Goal: Task Accomplishment & Management: Manage account settings

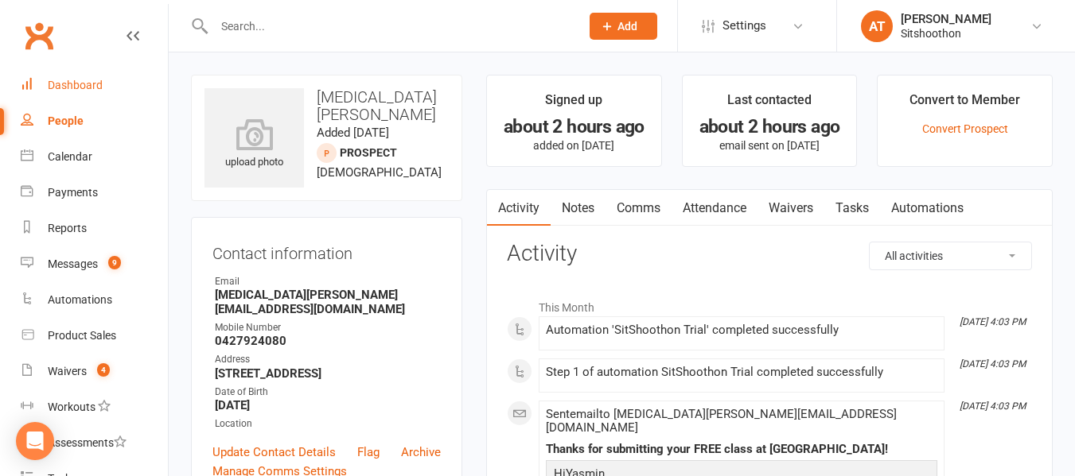
click at [83, 71] on link "Dashboard" at bounding box center [94, 86] width 147 height 36
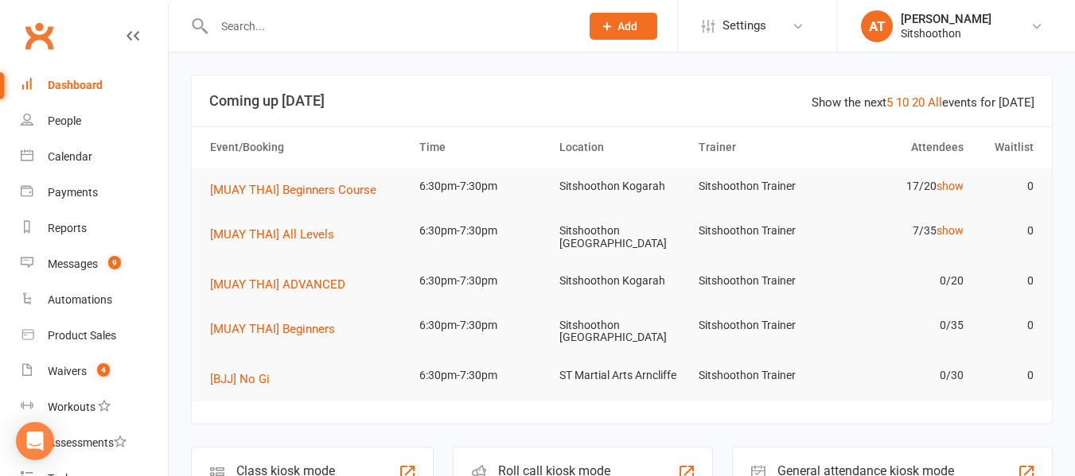
click at [305, 21] on input "text" at bounding box center [388, 26] width 359 height 22
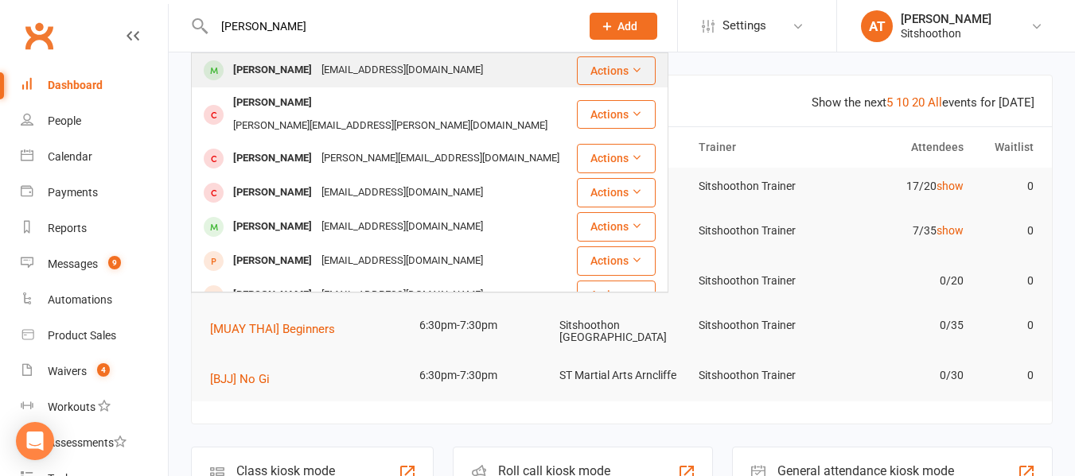
type input "[PERSON_NAME]"
click at [265, 68] on div "[PERSON_NAME]" at bounding box center [272, 70] width 88 height 23
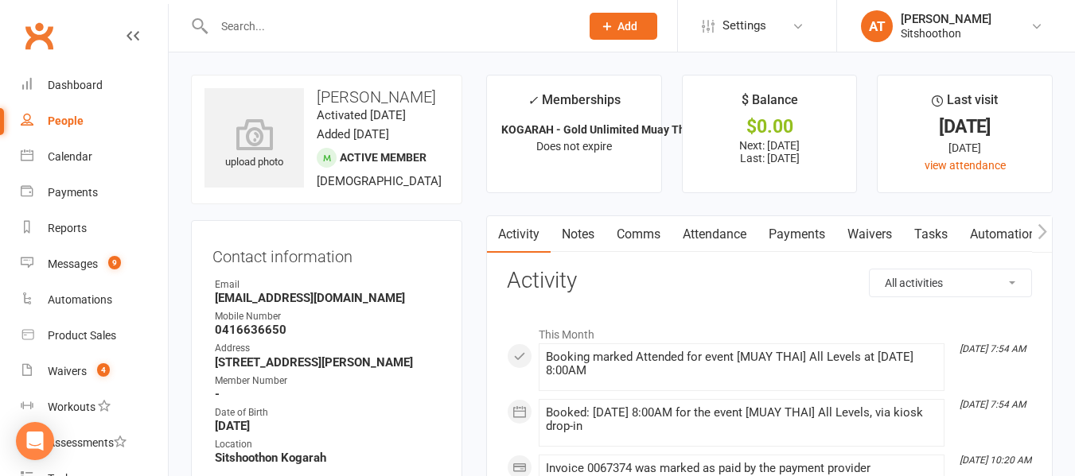
click at [769, 220] on link "Payments" at bounding box center [796, 234] width 79 height 37
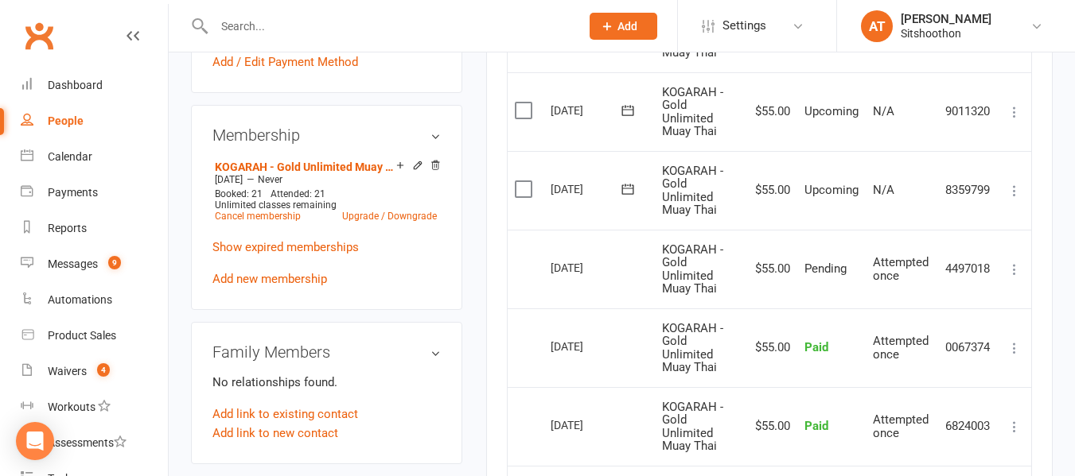
scroll to position [581, 0]
click at [628, 192] on icon at bounding box center [628, 189] width 16 height 16
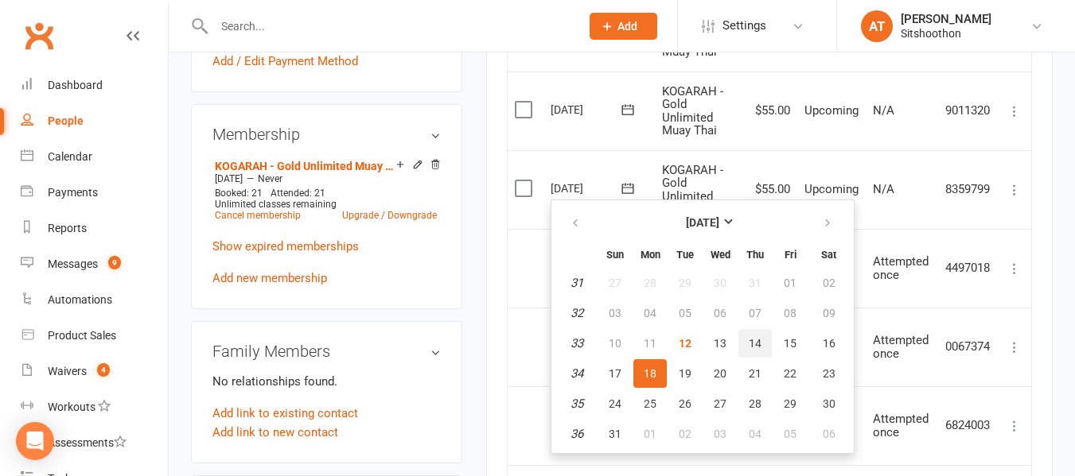
click at [746, 332] on button "14" at bounding box center [754, 343] width 33 height 29
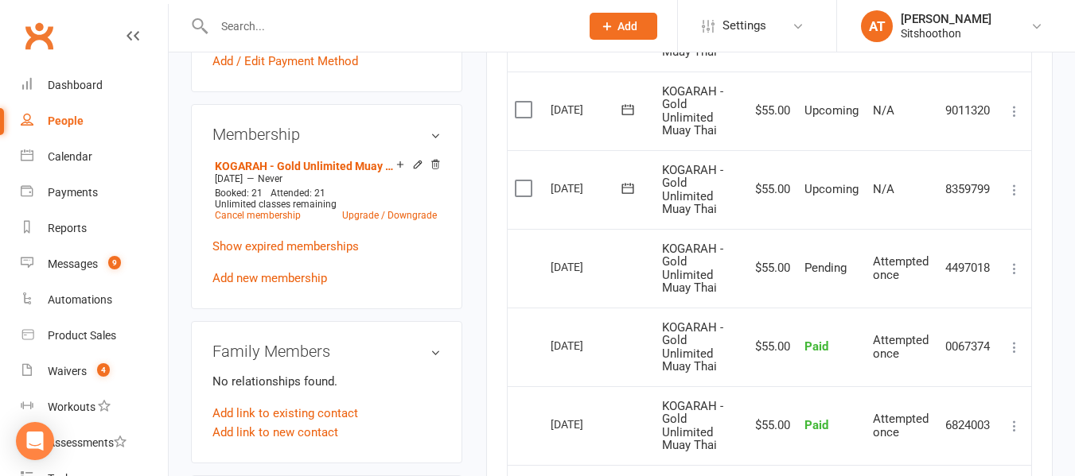
click at [239, 28] on input "text" at bounding box center [388, 26] width 359 height 22
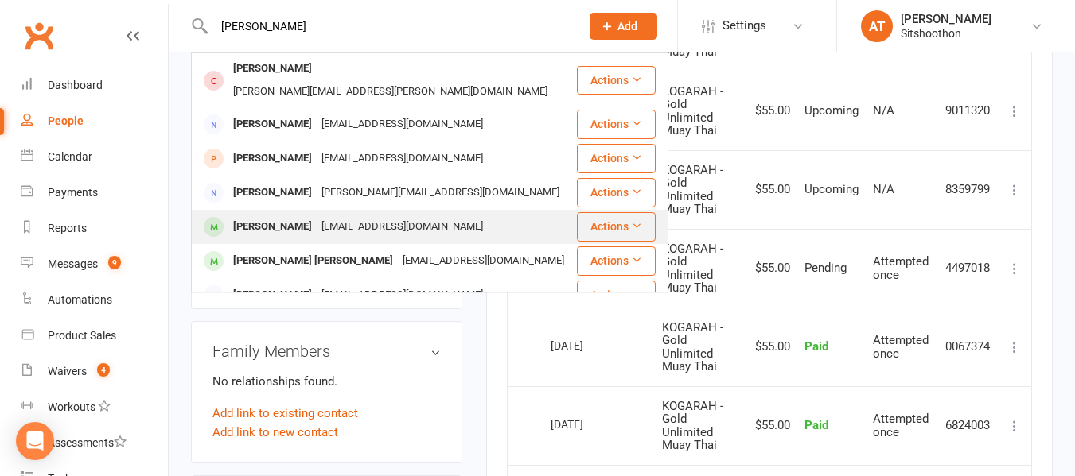
type input "[PERSON_NAME]"
click at [297, 216] on div "[PERSON_NAME]" at bounding box center [272, 227] width 88 height 23
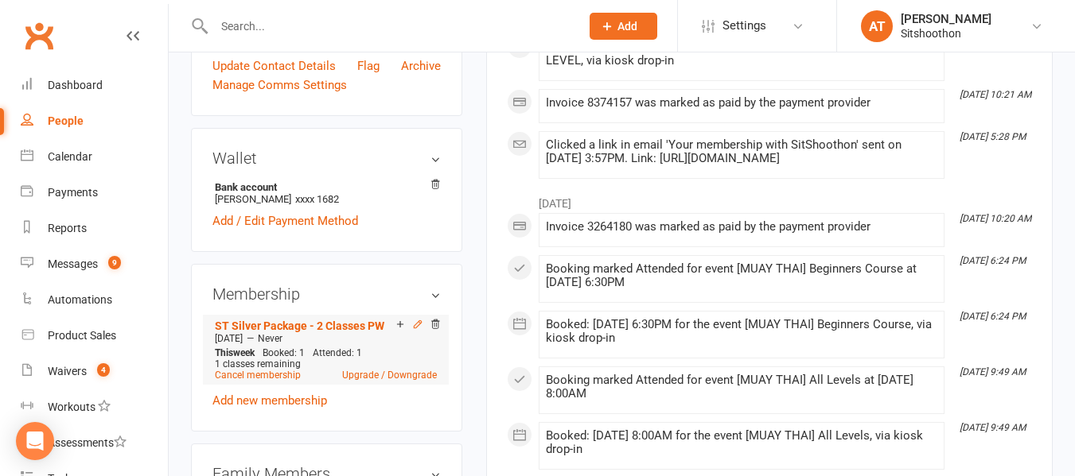
scroll to position [414, 0]
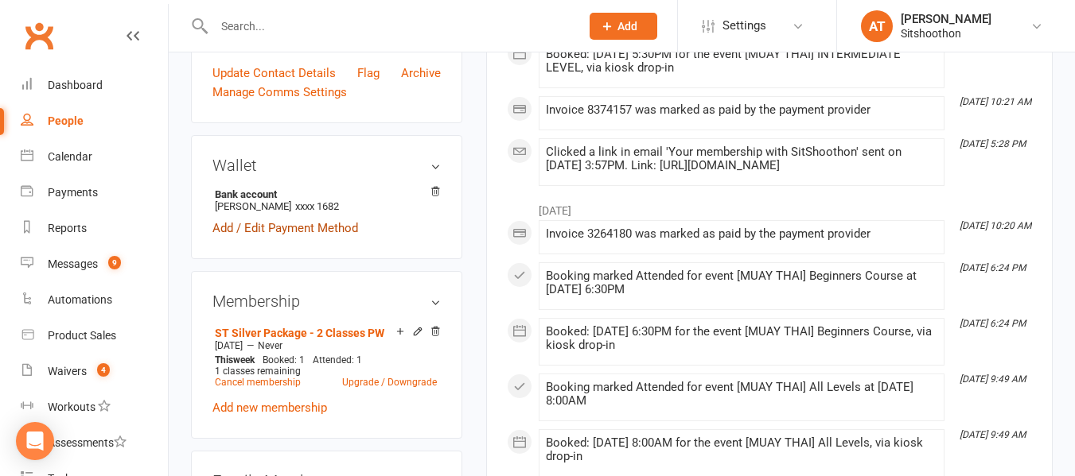
click at [270, 225] on link "Add / Edit Payment Method" at bounding box center [285, 228] width 146 height 19
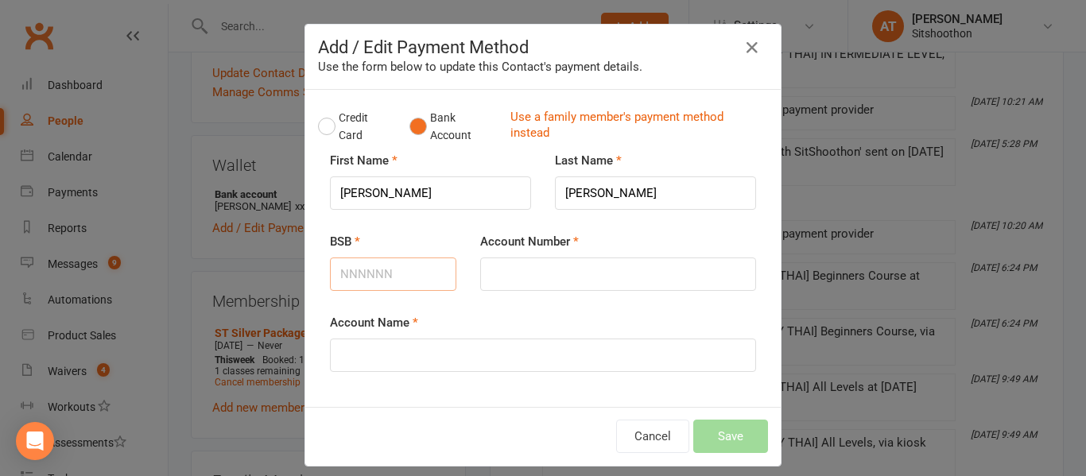
click at [387, 270] on input "BSB" at bounding box center [393, 274] width 126 height 33
type input "012395"
click at [494, 274] on input "Account Number" at bounding box center [618, 274] width 276 height 33
type input "669048268"
click at [406, 370] on input "Account Name" at bounding box center [543, 355] width 426 height 33
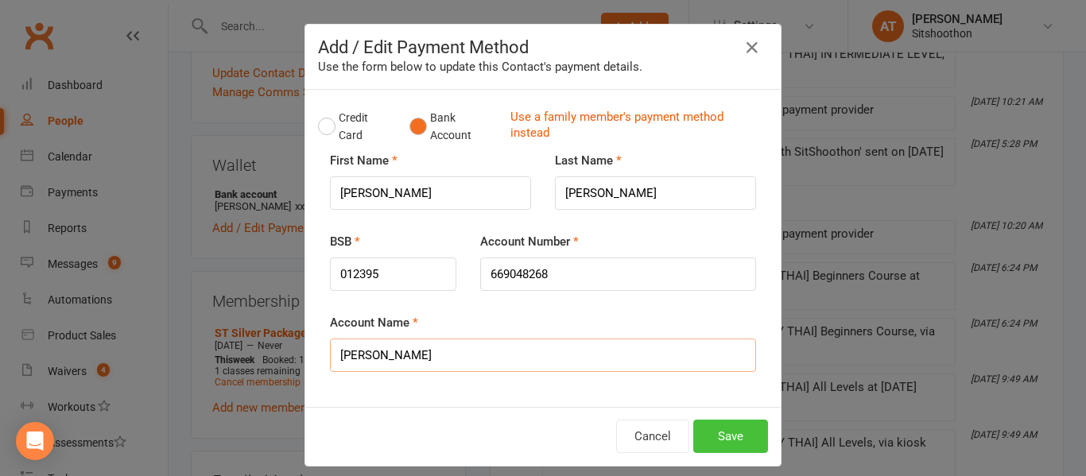
type input "[PERSON_NAME]"
click at [739, 436] on button "Save" at bounding box center [731, 436] width 75 height 33
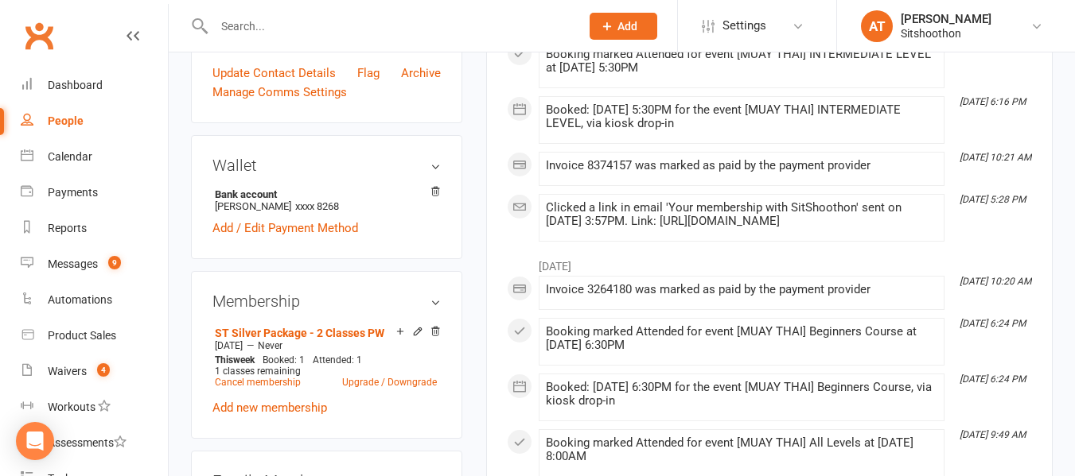
scroll to position [0, 0]
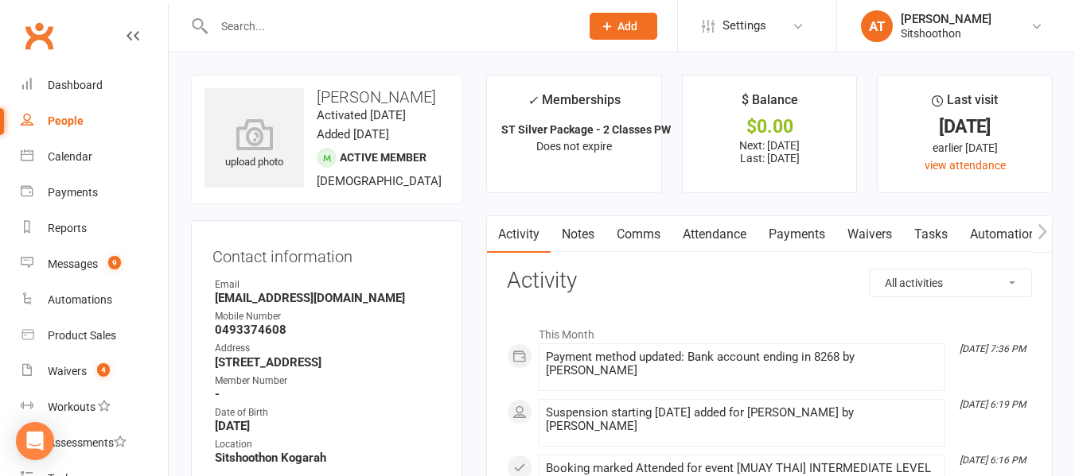
click at [812, 235] on link "Payments" at bounding box center [796, 234] width 79 height 37
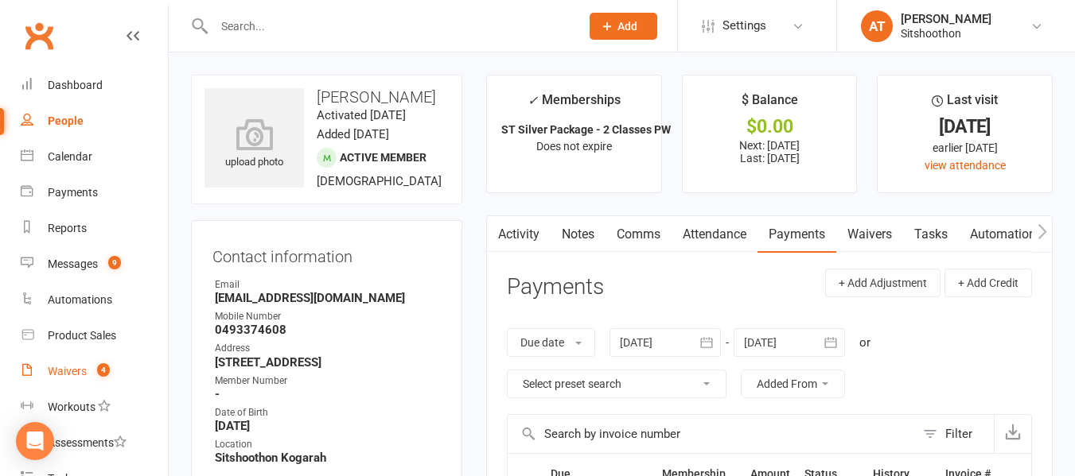
click at [77, 364] on link "Waivers 4" at bounding box center [94, 372] width 147 height 36
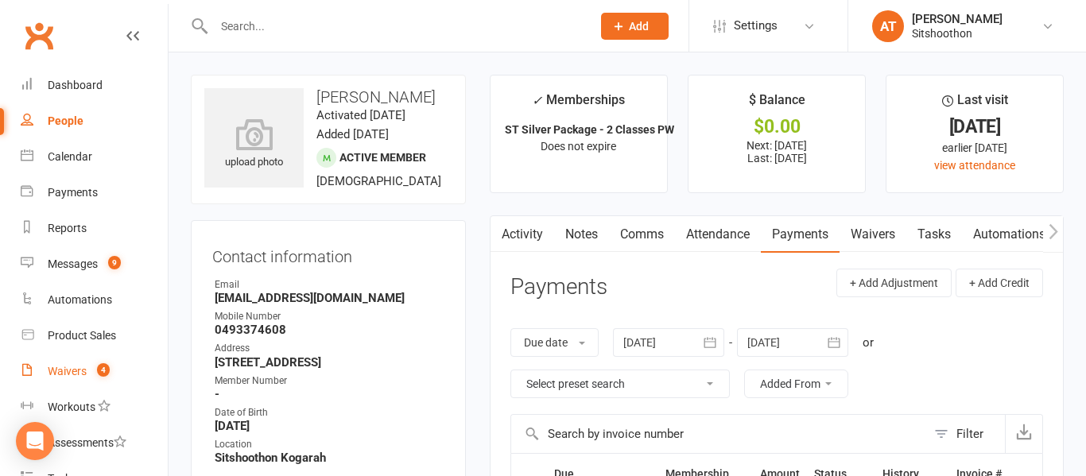
select select "100"
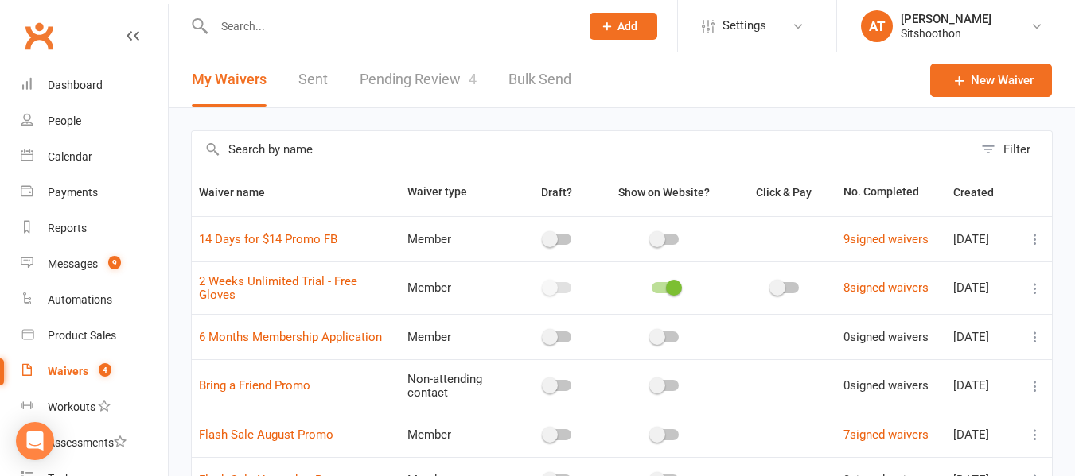
click at [408, 92] on link "Pending Review 4" at bounding box center [417, 79] width 117 height 55
select select "25"
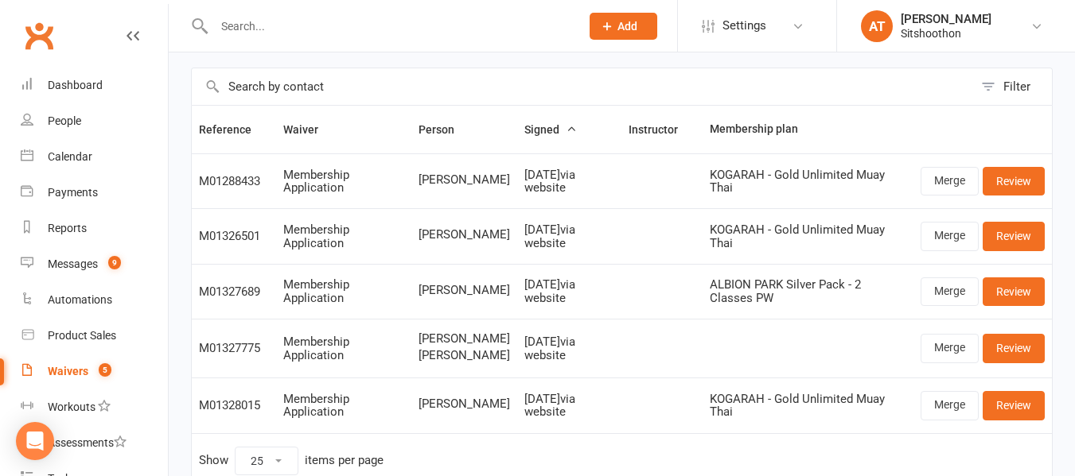
scroll to position [64, 0]
